Goal: Task Accomplishment & Management: Use online tool/utility

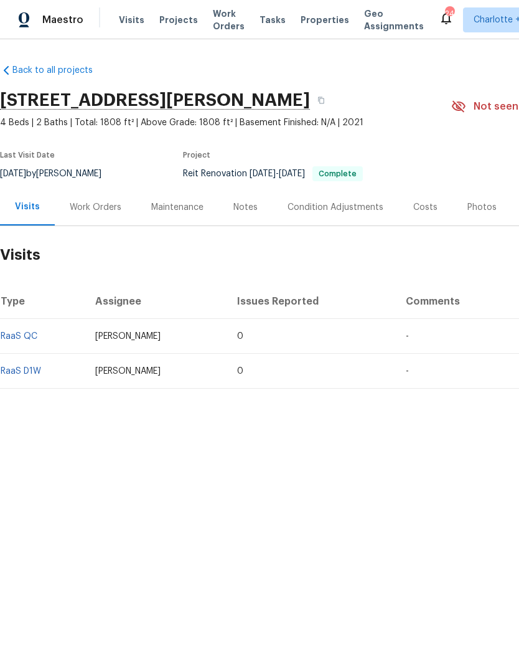
click at [101, 201] on div "Work Orders" at bounding box center [96, 207] width 52 height 12
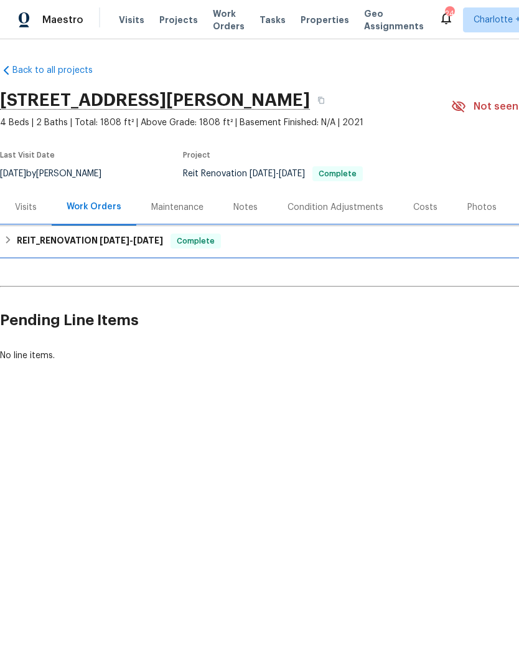
click at [9, 238] on icon at bounding box center [8, 239] width 9 height 9
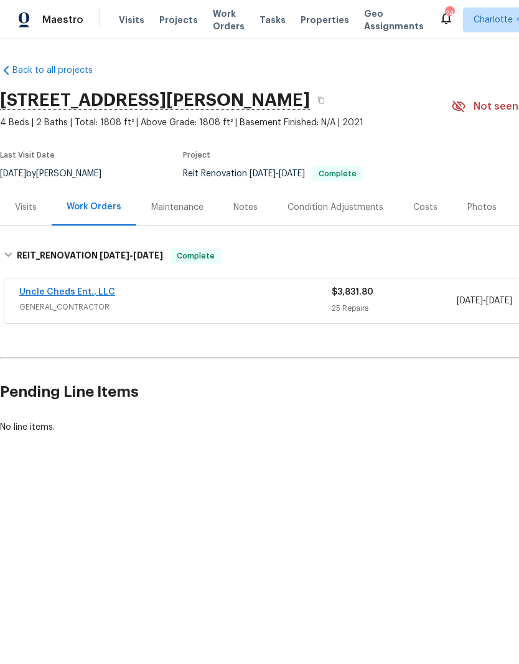
click at [42, 290] on link "Uncle Cheds Ent., LLC" at bounding box center [67, 292] width 96 height 9
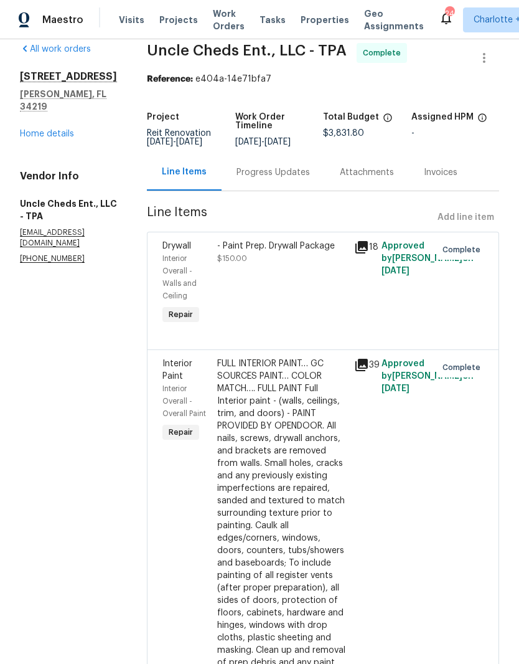
scroll to position [8, 0]
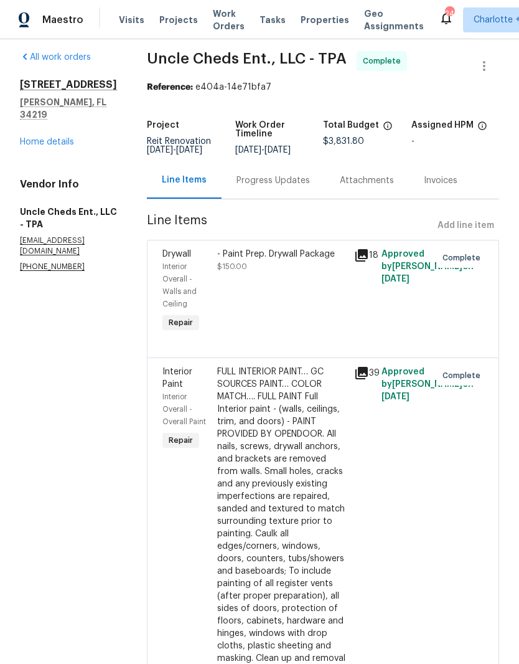
click at [360, 258] on icon at bounding box center [361, 255] width 12 height 12
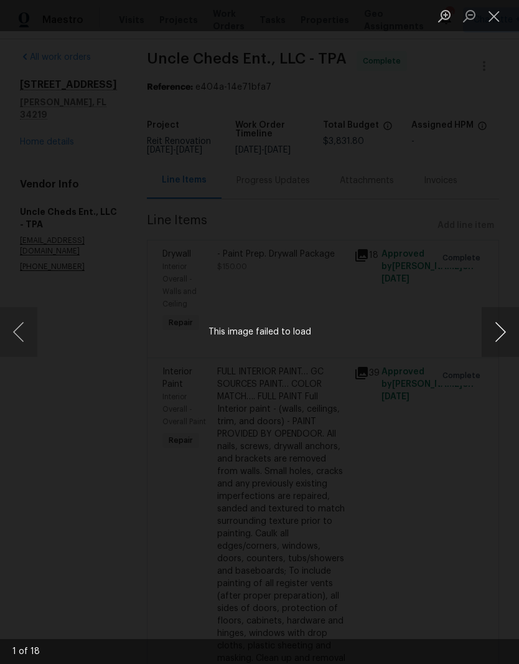
click at [504, 340] on button "Next image" at bounding box center [500, 332] width 37 height 50
click at [495, 336] on button "Next image" at bounding box center [500, 332] width 37 height 50
click at [499, 21] on button "Close lightbox" at bounding box center [494, 16] width 25 height 22
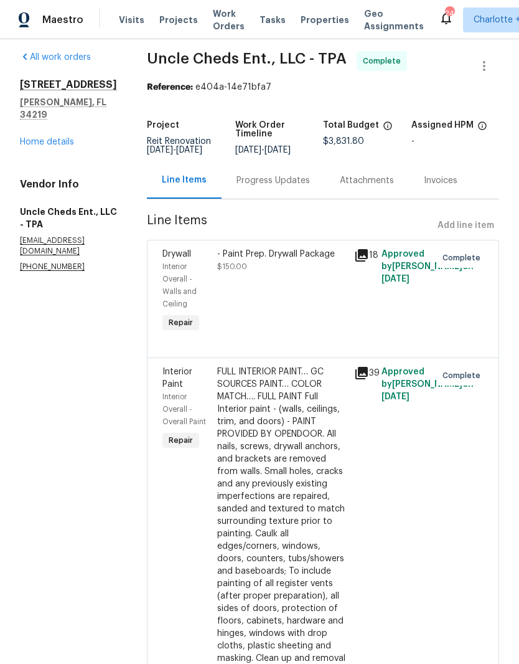
click at [362, 370] on icon at bounding box center [361, 373] width 12 height 12
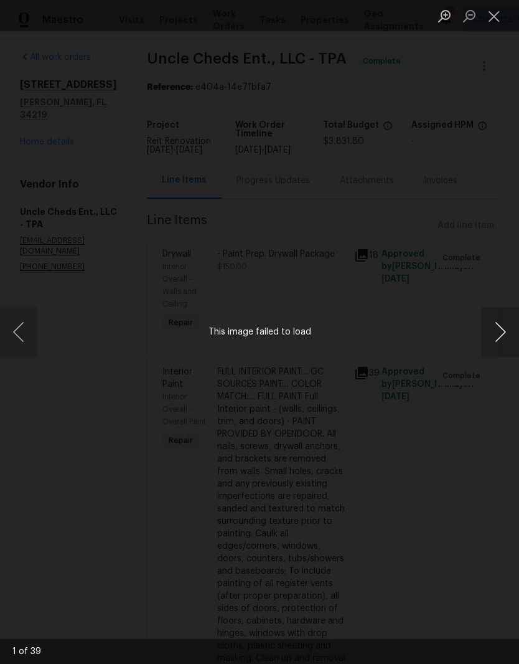
click at [516, 332] on button "Next image" at bounding box center [500, 332] width 37 height 50
click at [502, 336] on button "Next image" at bounding box center [500, 332] width 37 height 50
click at [512, 335] on button "Next image" at bounding box center [500, 332] width 37 height 50
click at [497, 13] on button "Close lightbox" at bounding box center [494, 16] width 25 height 22
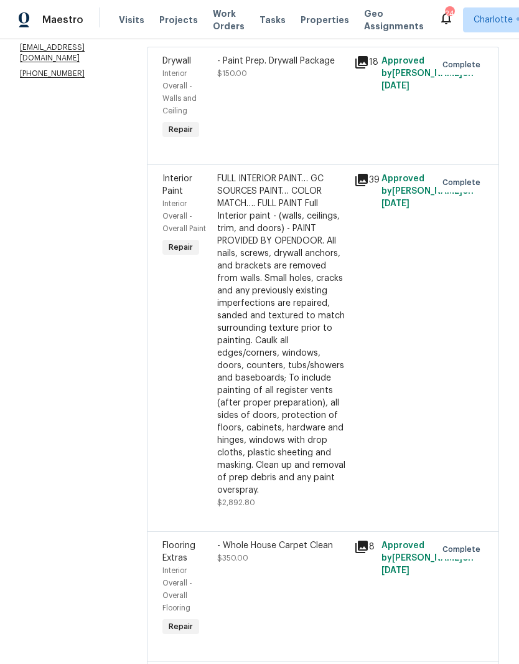
scroll to position [200, 0]
click at [364, 540] on icon at bounding box center [361, 547] width 15 height 15
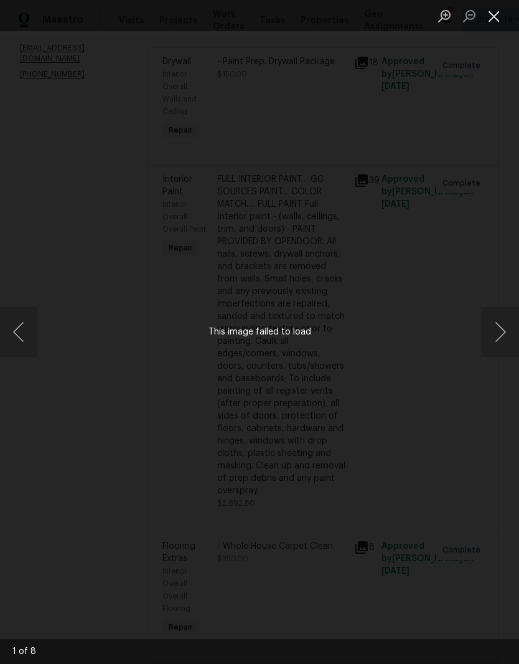
click at [503, 8] on button "Close lightbox" at bounding box center [494, 16] width 25 height 22
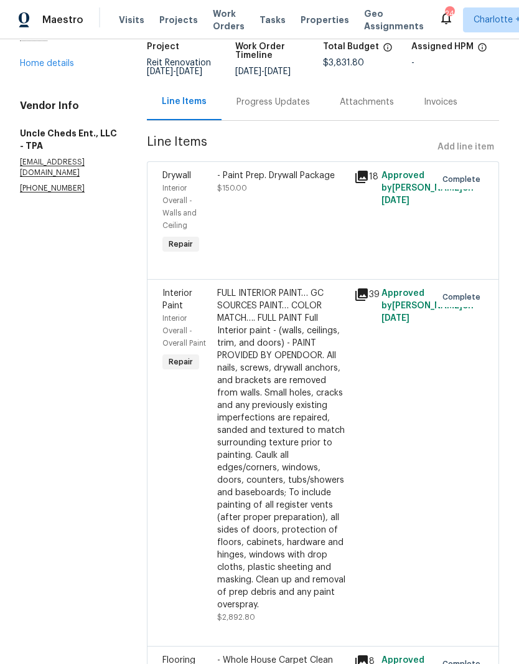
scroll to position [96, 0]
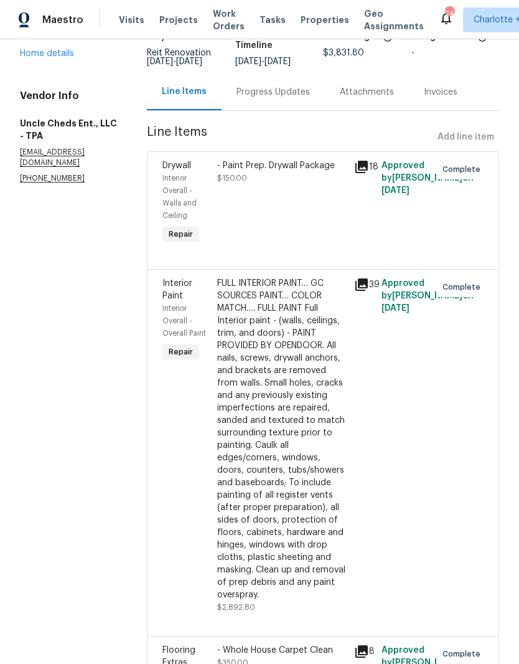
click at [356, 167] on icon at bounding box center [361, 167] width 12 height 12
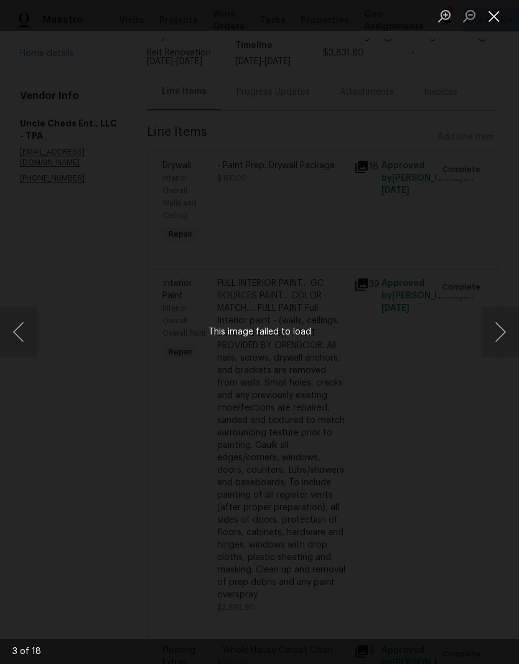
click at [499, 13] on button "Close lightbox" at bounding box center [494, 16] width 25 height 22
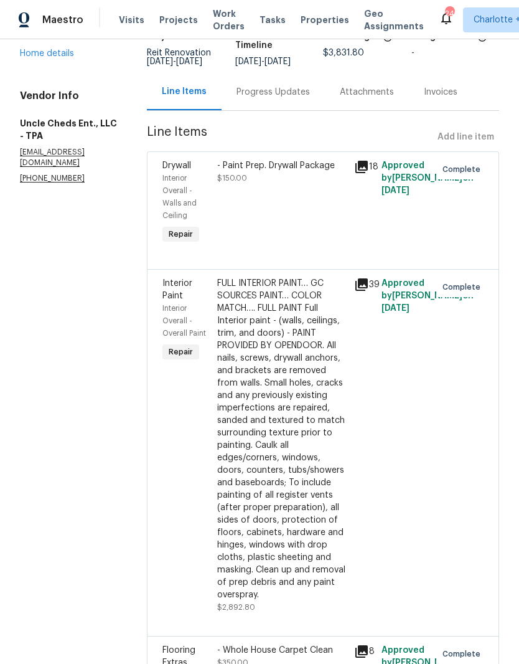
click at [223, 160] on div "- Paint Prep. Drywall Package" at bounding box center [281, 165] width 129 height 12
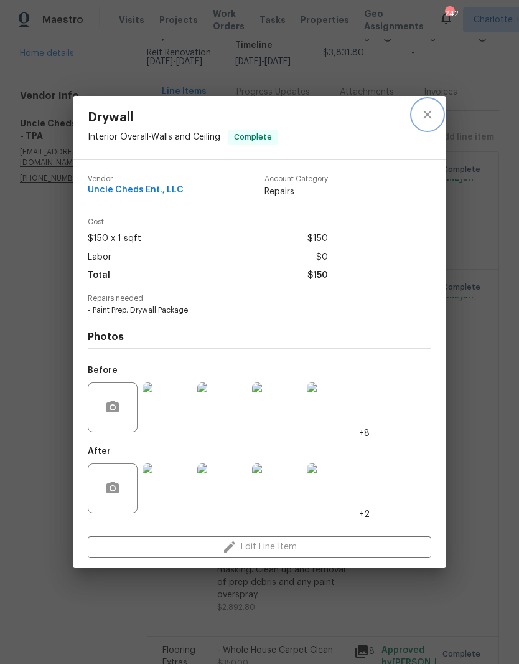
click at [433, 123] on button "close" at bounding box center [428, 115] width 30 height 30
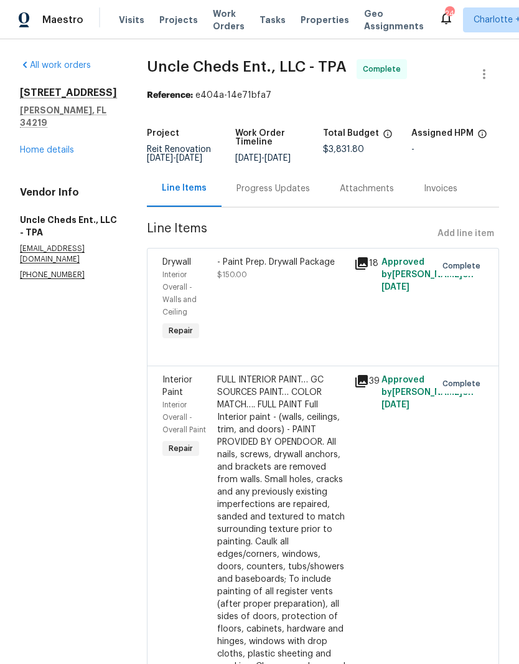
scroll to position [0, 0]
click at [27, 151] on div "All work orders [STREET_ADDRESS][PERSON_NAME] Home details Vendor Info Uncle Ch…" at bounding box center [68, 169] width 97 height 221
click at [37, 146] on link "Home details" at bounding box center [47, 150] width 54 height 9
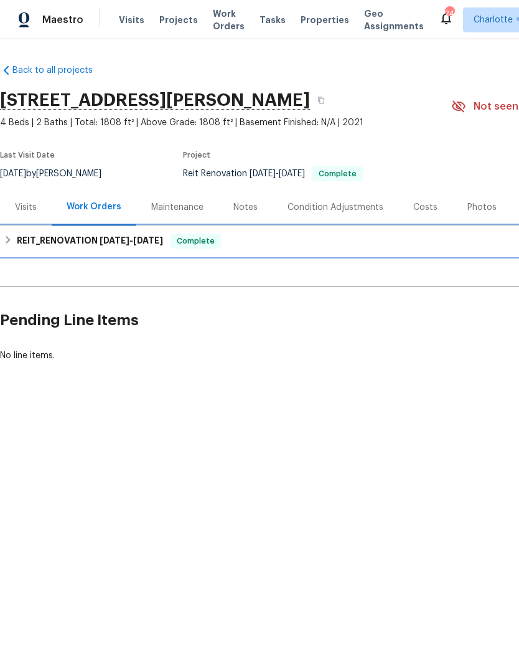
click at [9, 248] on div "REIT_RENOVATION [DATE] - [DATE] Complete" at bounding box center [352, 240] width 696 height 15
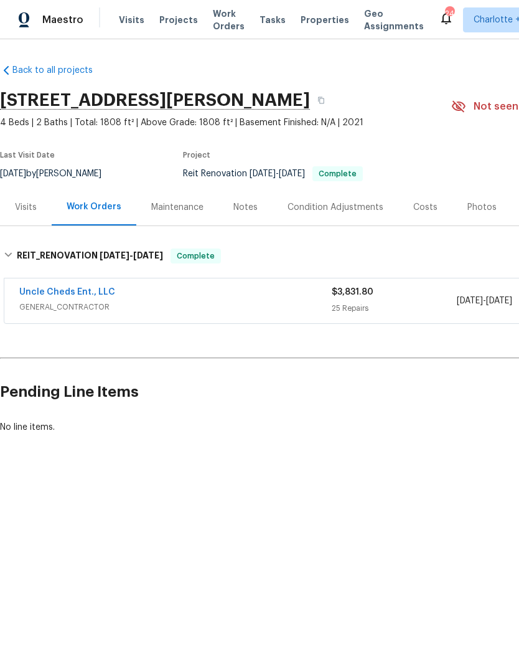
click at [439, 314] on div "$3,831.80 25 Repairs" at bounding box center [394, 301] width 125 height 30
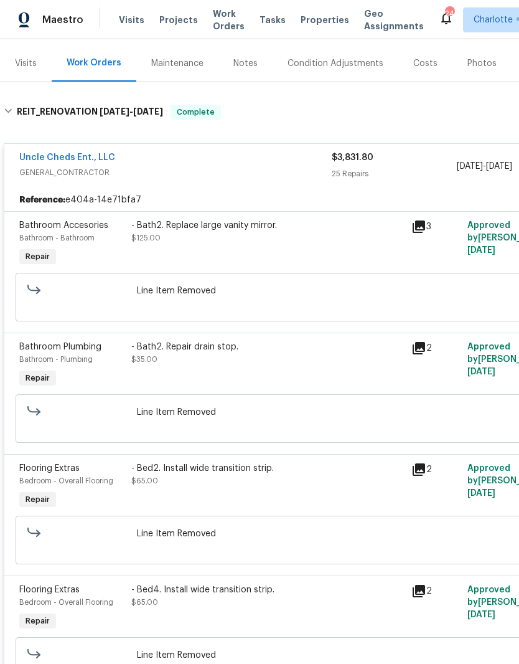
scroll to position [144, 0]
click at [52, 161] on link "Uncle Cheds Ent., LLC" at bounding box center [67, 157] width 96 height 9
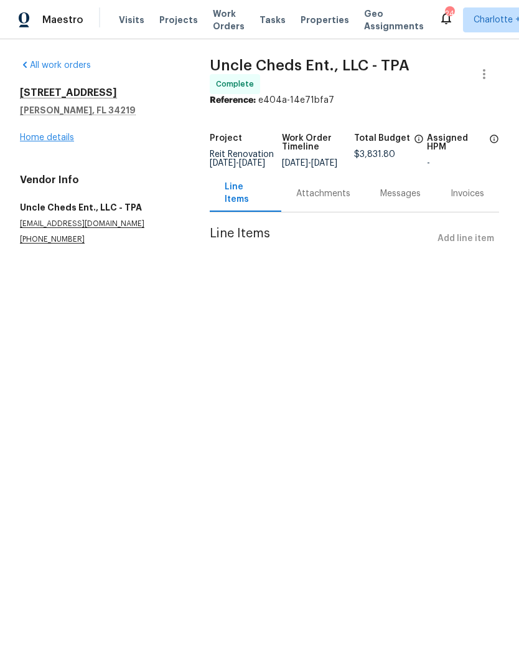
click at [37, 134] on link "Home details" at bounding box center [47, 137] width 54 height 9
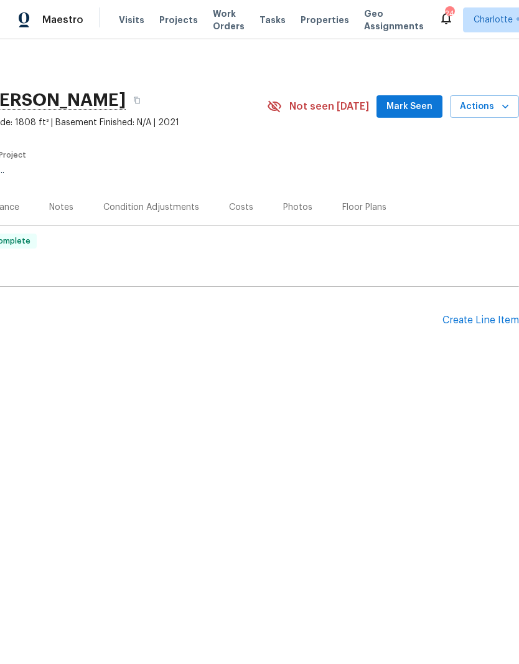
scroll to position [0, 184]
click at [507, 111] on icon "button" at bounding box center [505, 106] width 12 height 12
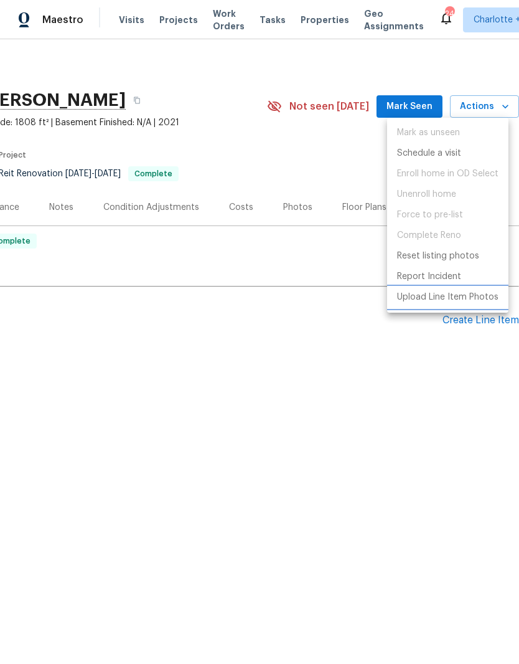
click at [477, 297] on p "Upload Line Item Photos" at bounding box center [447, 297] width 101 height 13
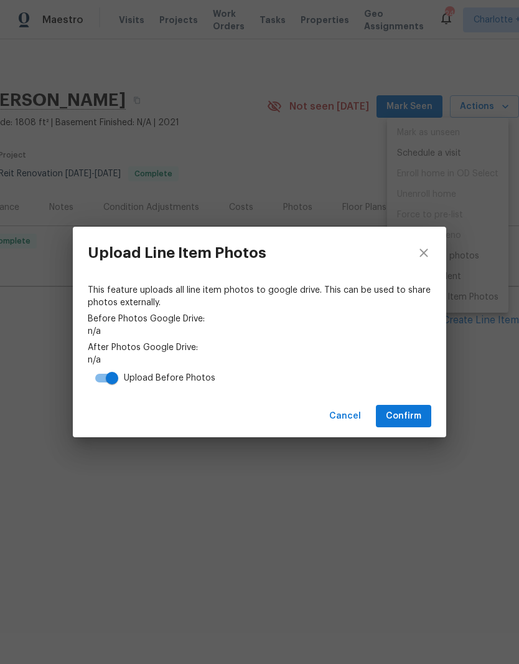
click at [117, 376] on input "checkbox" at bounding box center [112, 378] width 71 height 24
checkbox input "false"
click at [416, 415] on span "Confirm" at bounding box center [403, 416] width 35 height 16
click at [382, 363] on link "[URL][DOMAIN_NAME]" at bounding box center [260, 360] width 344 height 12
